Goal: Navigation & Orientation: Find specific page/section

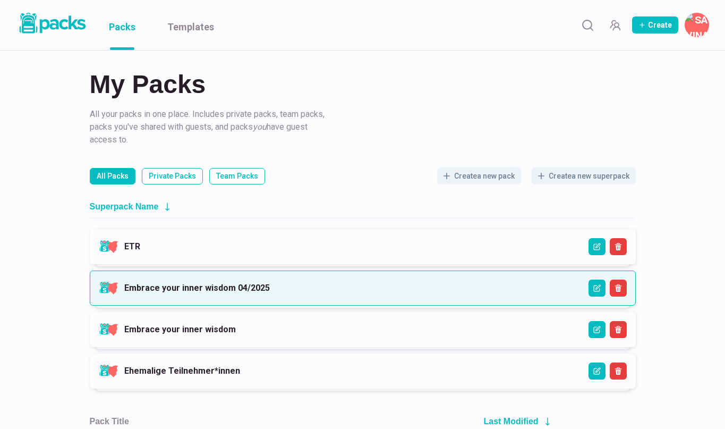
click at [270, 284] on link "Embrace your inner wisdom 04/2025" at bounding box center [197, 288] width 146 height 10
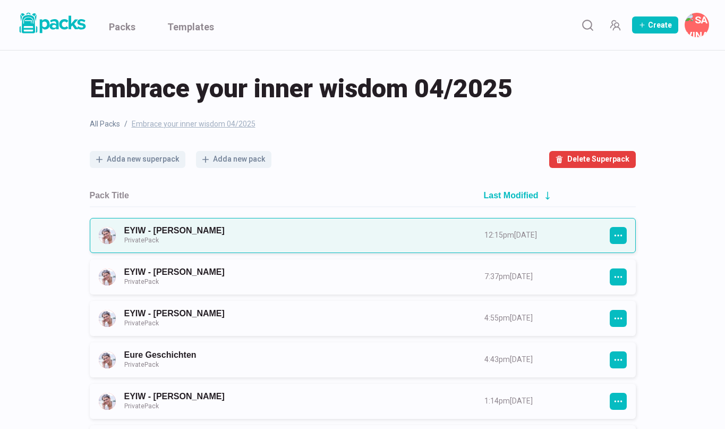
click at [342, 235] on link "EYIW - [PERSON_NAME] Private Pack" at bounding box center [294, 235] width 341 height 20
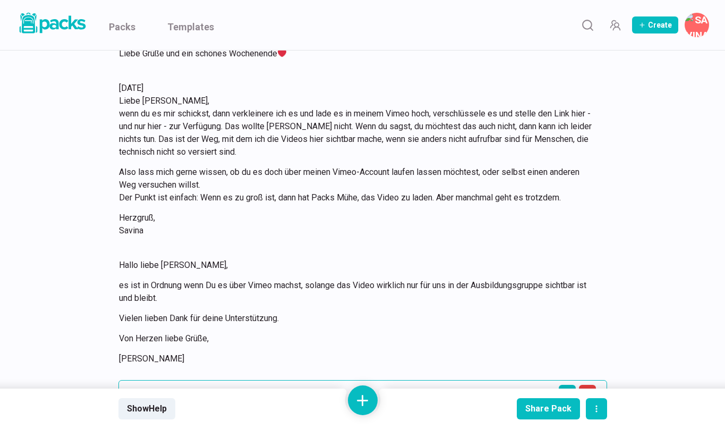
scroll to position [8463, 0]
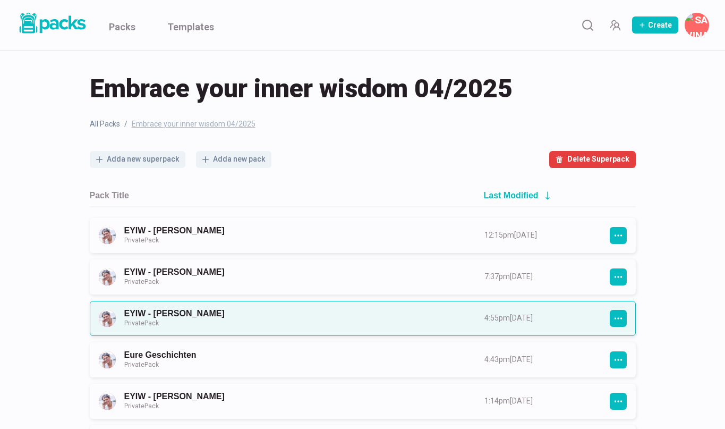
click at [212, 310] on link "EYIW - [PERSON_NAME] Private Pack" at bounding box center [294, 318] width 341 height 20
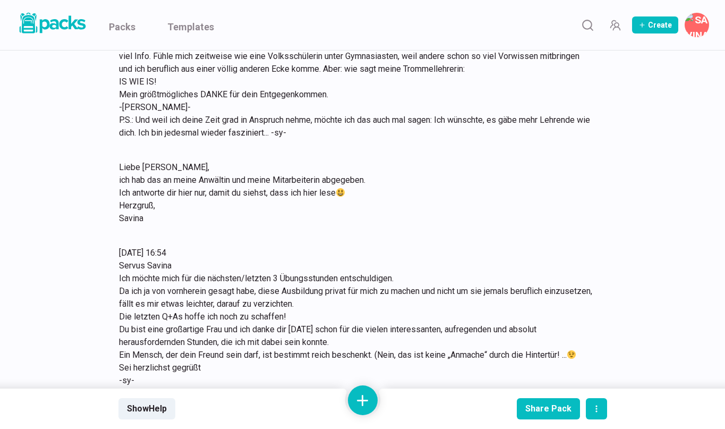
scroll to position [558, 0]
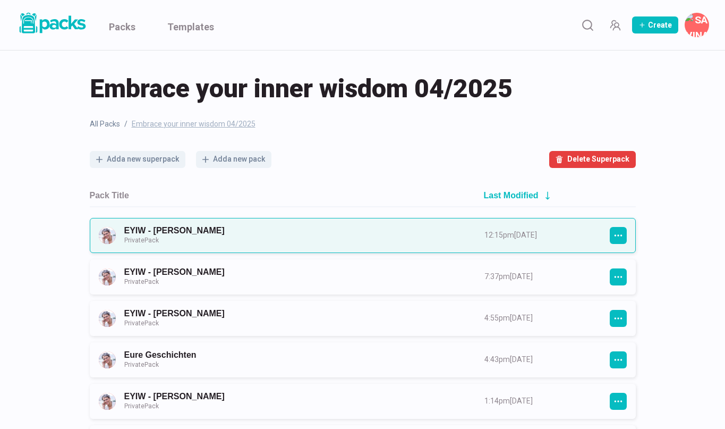
click at [245, 230] on link "EYIW - [PERSON_NAME] Private Pack" at bounding box center [294, 235] width 341 height 20
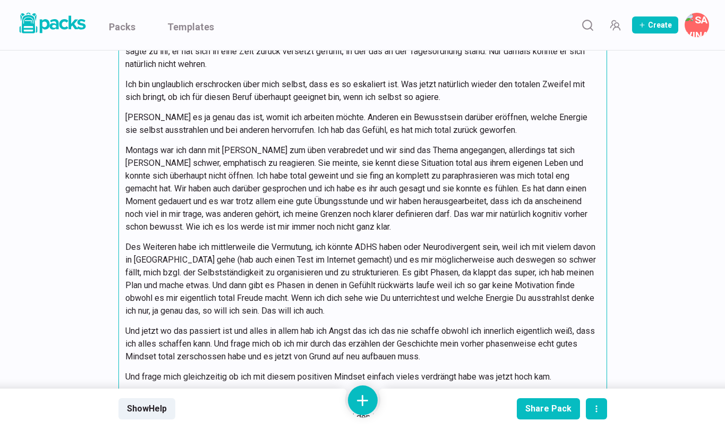
scroll to position [9101, 0]
